Goal: Check status: Check status

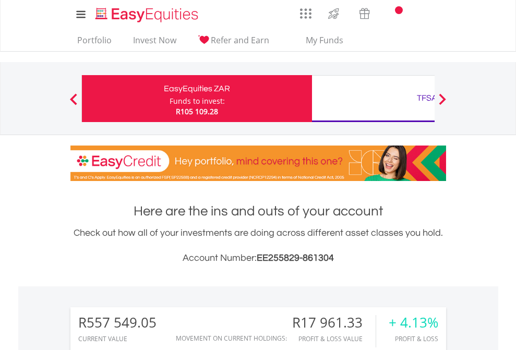
scroll to position [100, 164]
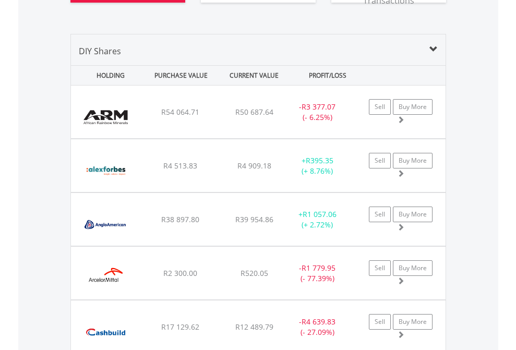
scroll to position [1222, 0]
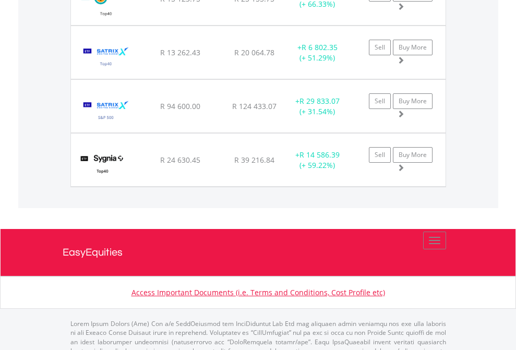
scroll to position [100, 164]
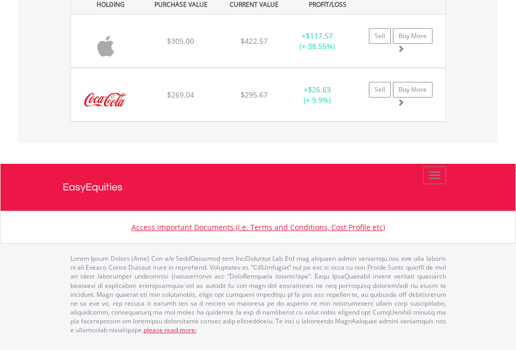
scroll to position [75, 0]
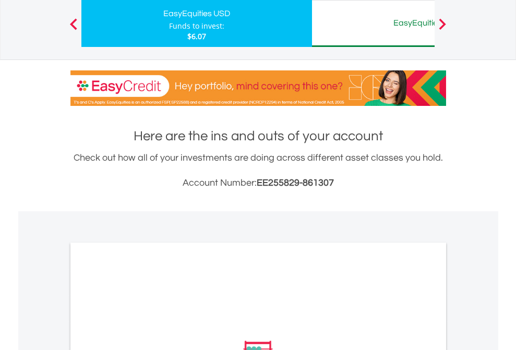
click at [373, 23] on div "EasyEquities AUD" at bounding box center [426, 23] width 217 height 15
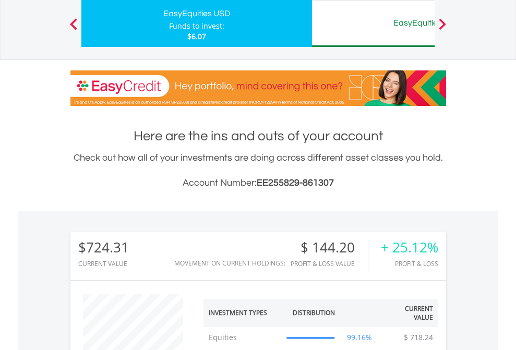
scroll to position [100, 164]
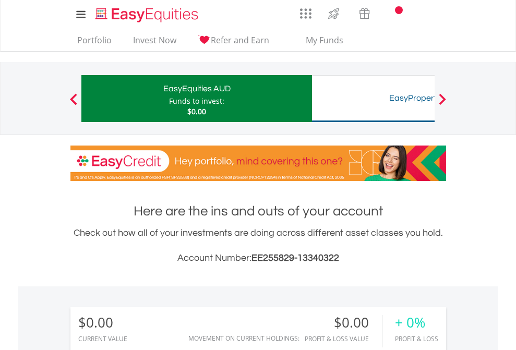
scroll to position [100, 164]
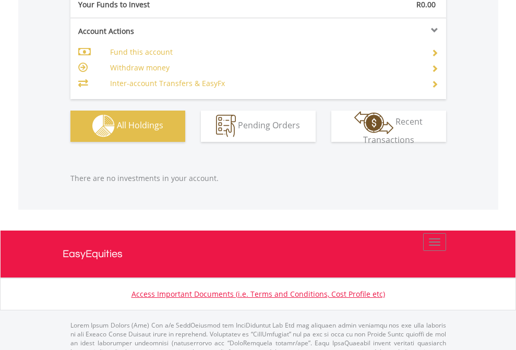
scroll to position [1033, 0]
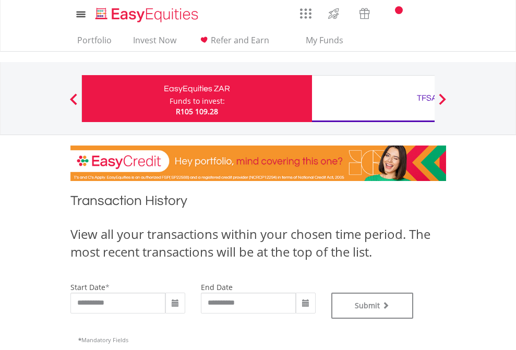
type input "**********"
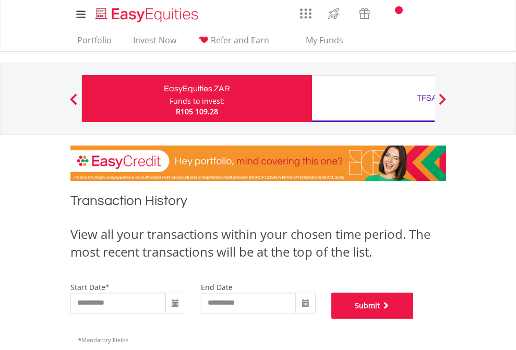
click at [414, 319] on button "Submit" at bounding box center [372, 306] width 82 height 26
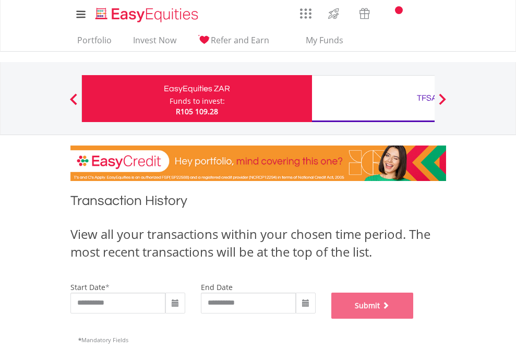
scroll to position [423, 0]
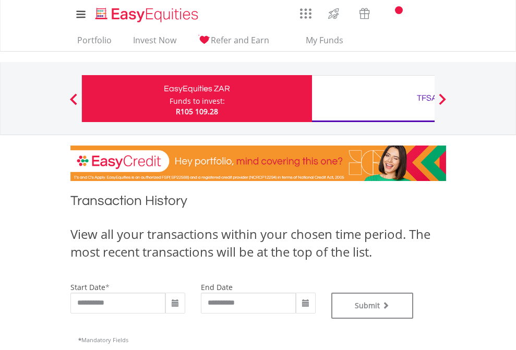
click at [373, 99] on div "TFSA" at bounding box center [426, 98] width 217 height 15
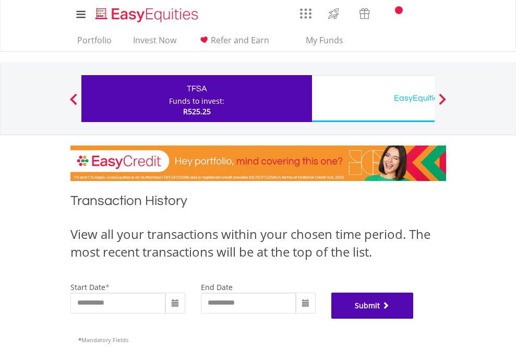
click at [414, 319] on button "Submit" at bounding box center [372, 306] width 82 height 26
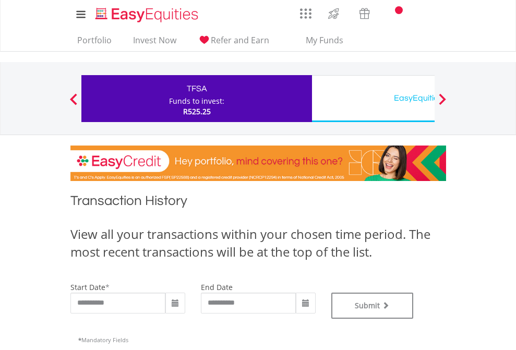
click at [373, 99] on div "EasyEquities USD" at bounding box center [426, 98] width 217 height 15
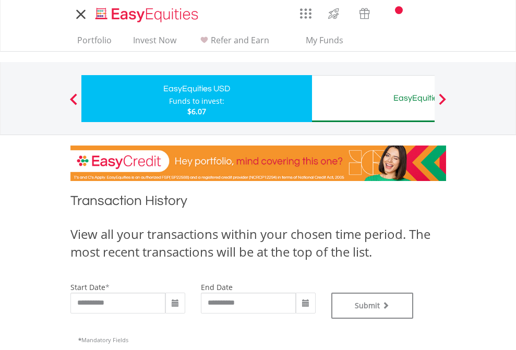
type input "**********"
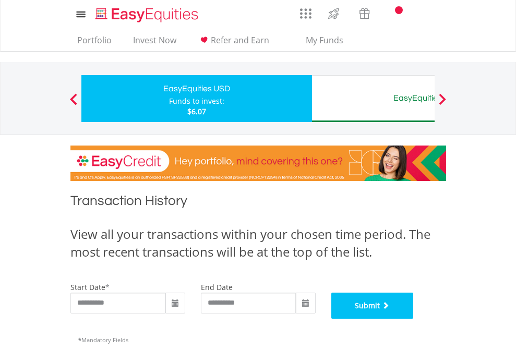
click at [414, 319] on button "Submit" at bounding box center [372, 306] width 82 height 26
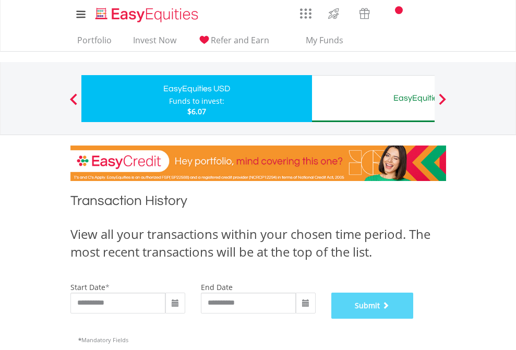
scroll to position [423, 0]
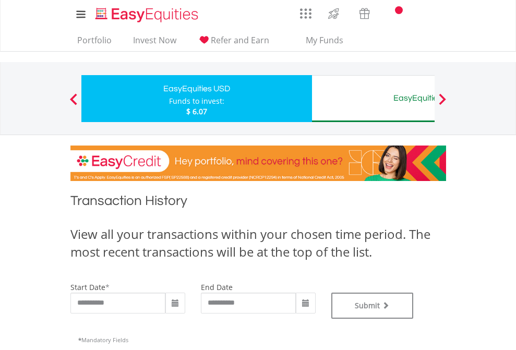
click at [373, 99] on div "EasyEquities AUD" at bounding box center [426, 98] width 217 height 15
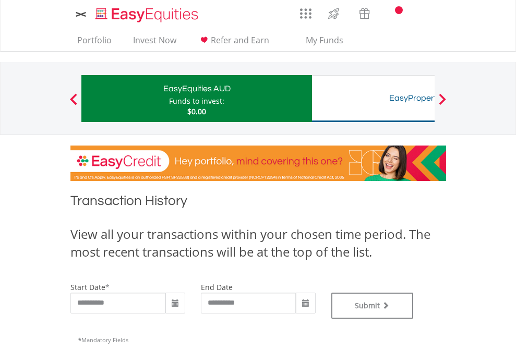
type input "**********"
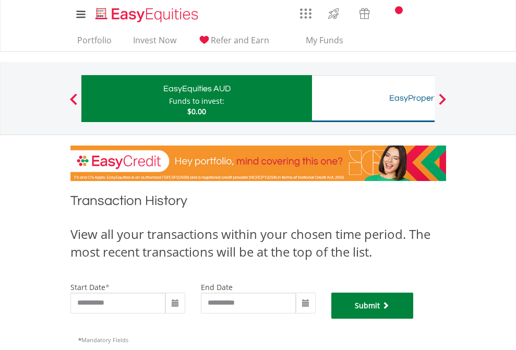
click at [414, 319] on button "Submit" at bounding box center [372, 306] width 82 height 26
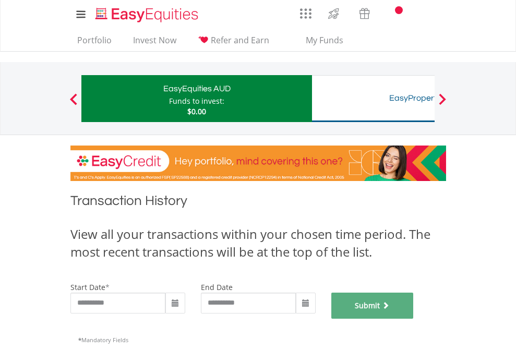
scroll to position [423, 0]
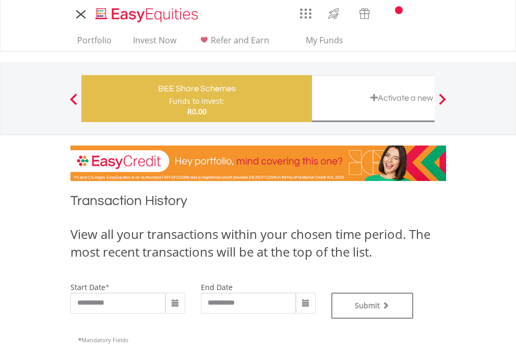
type input "**********"
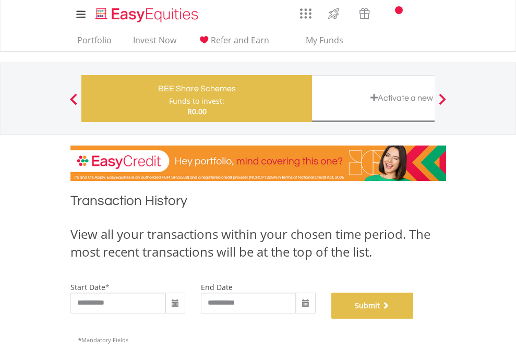
click at [414, 319] on button "Submit" at bounding box center [372, 306] width 82 height 26
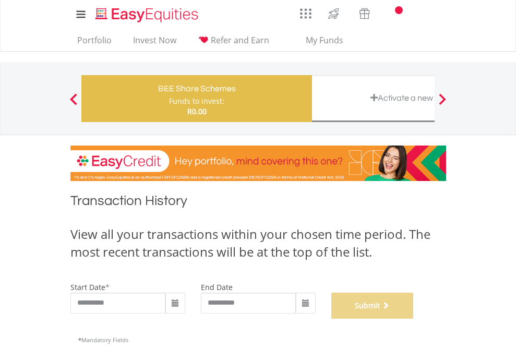
scroll to position [423, 0]
